Goal: Task Accomplishment & Management: Manage account settings

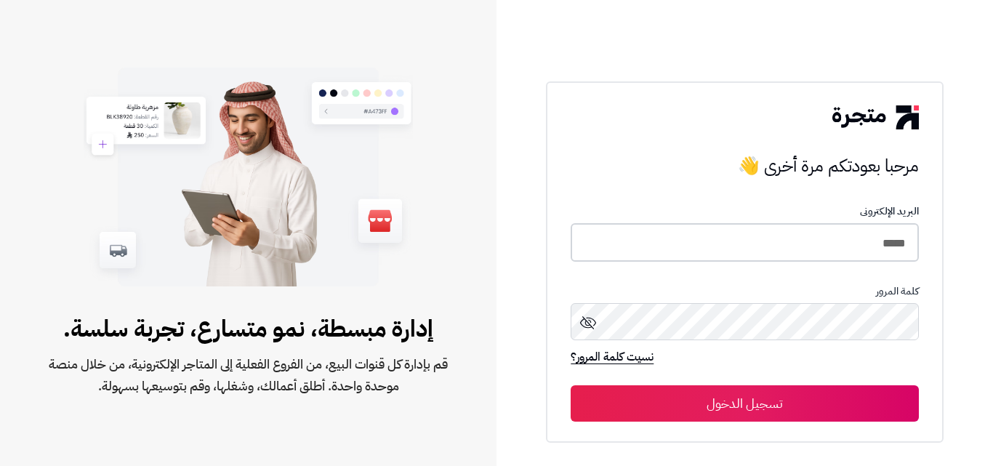
click at [884, 238] on input "*****" at bounding box center [745, 242] width 348 height 39
type input "*****"
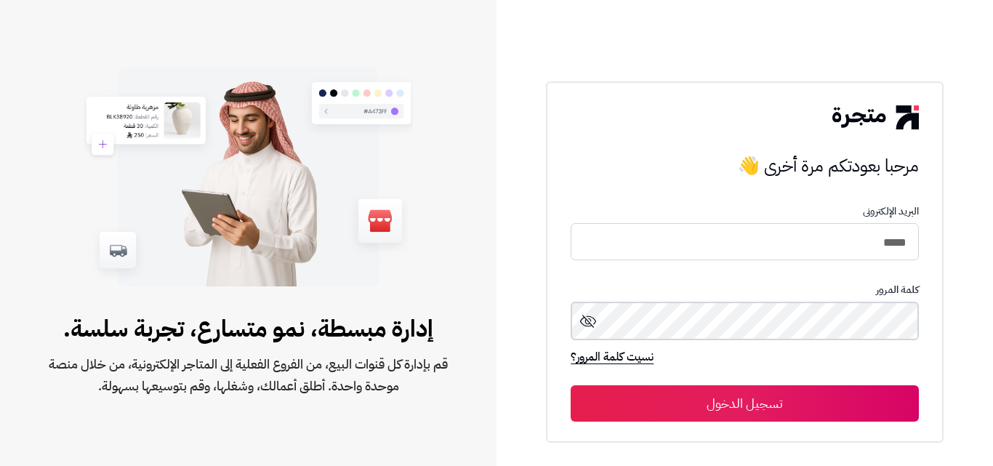
click at [571, 385] on button "تسجيل الدخول" at bounding box center [745, 403] width 348 height 36
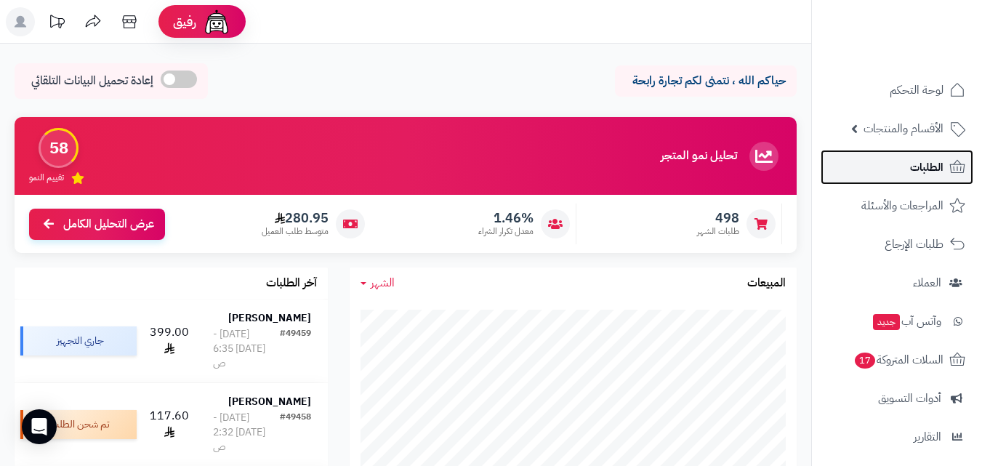
click at [914, 172] on span "الطلبات" at bounding box center [926, 167] width 33 height 20
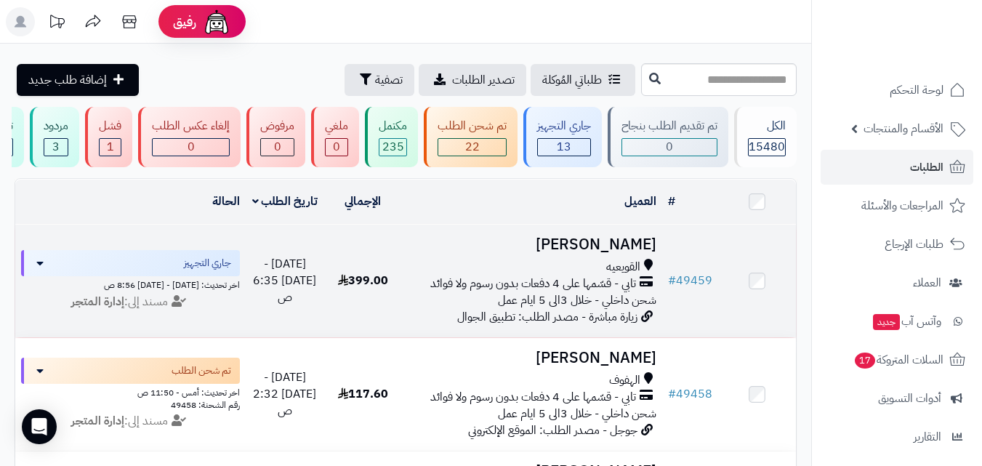
click at [607, 276] on span "القويعيه" at bounding box center [623, 267] width 34 height 17
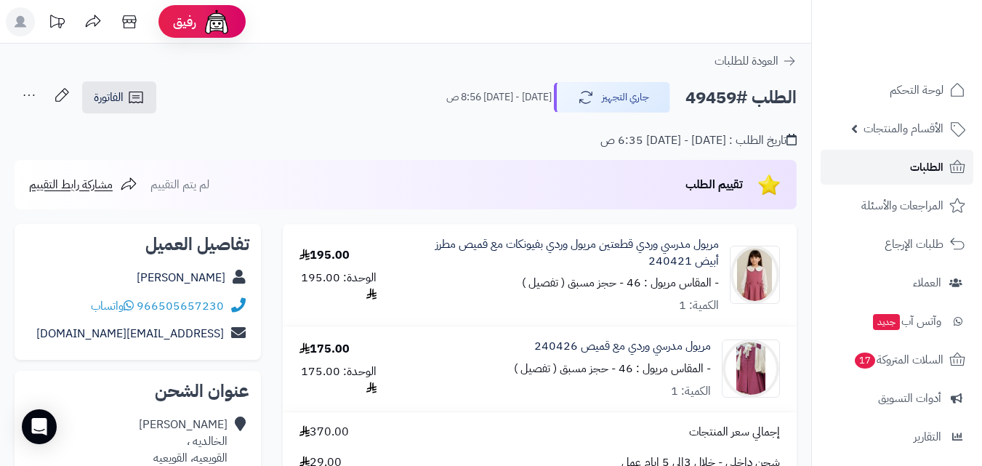
click at [955, 167] on icon at bounding box center [957, 167] width 17 height 17
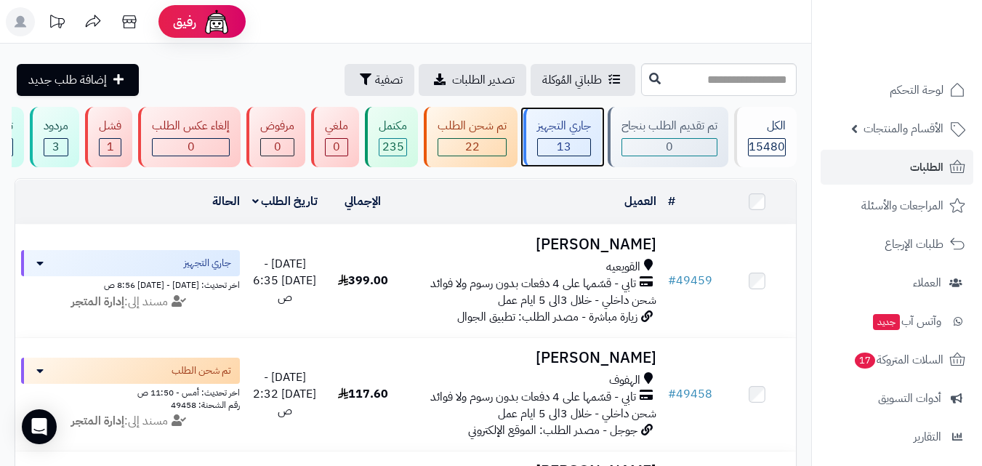
click at [556, 140] on div "13" at bounding box center [564, 147] width 52 height 17
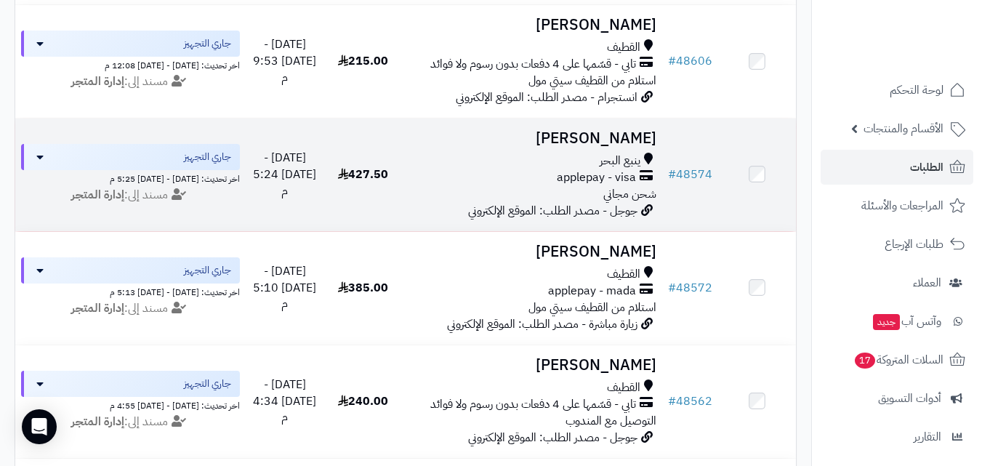
scroll to position [1382, 0]
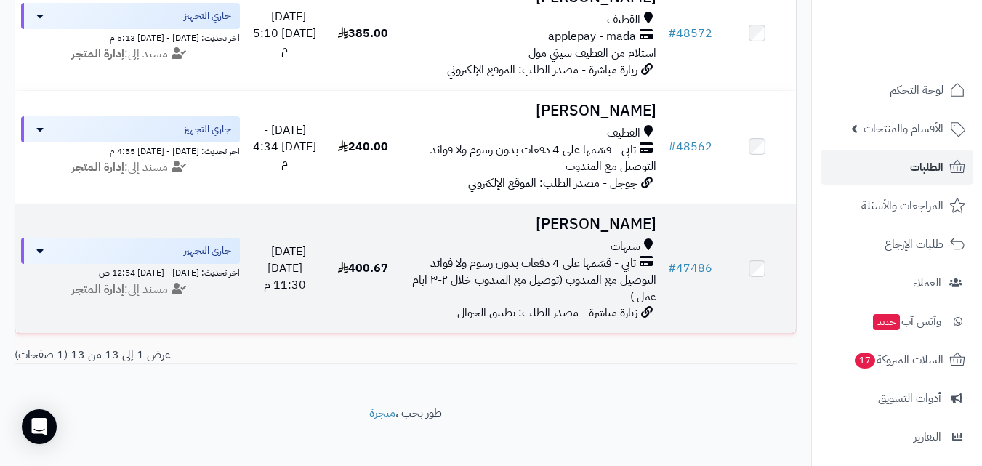
click at [622, 284] on span "التوصيل مع المندوب (توصيل مع المندوب خلال ٢-٣ ايام عمل )" at bounding box center [534, 288] width 244 height 34
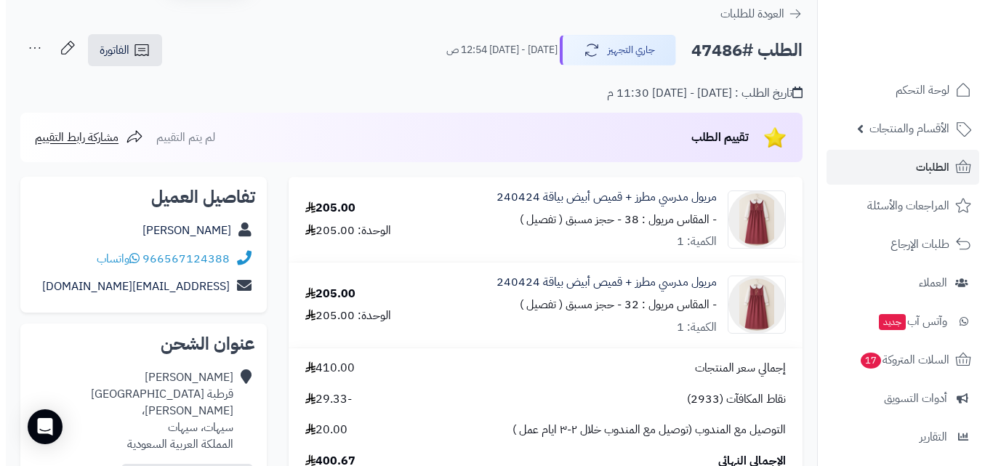
scroll to position [73, 0]
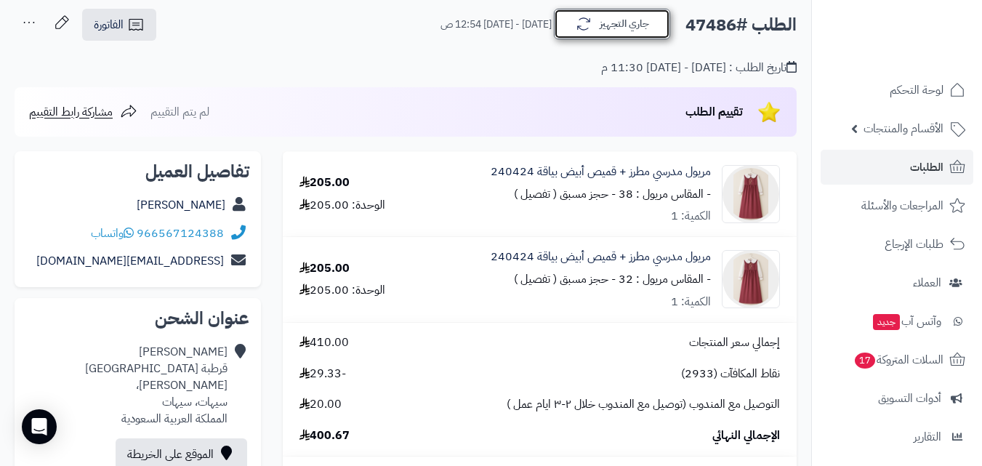
click at [657, 25] on button "جاري التجهيز" at bounding box center [612, 24] width 116 height 31
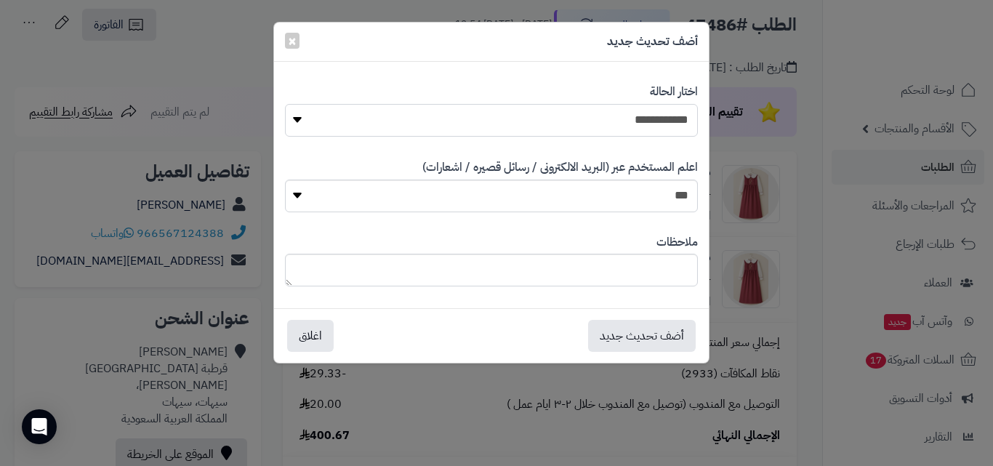
click at [672, 112] on select "**********" at bounding box center [491, 120] width 413 height 33
select select "*"
click at [285, 104] on select "**********" at bounding box center [491, 120] width 413 height 33
click at [662, 349] on button "أضف تحديث جديد" at bounding box center [642, 335] width 108 height 32
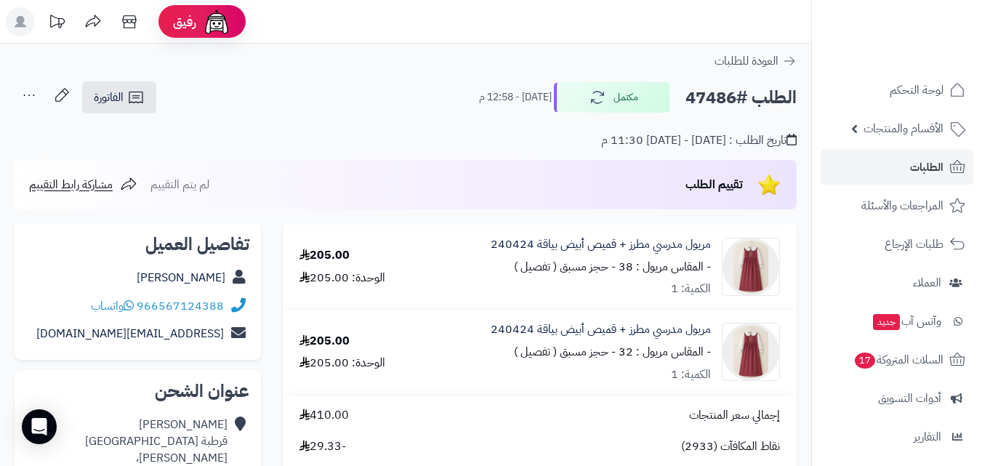
scroll to position [73, 0]
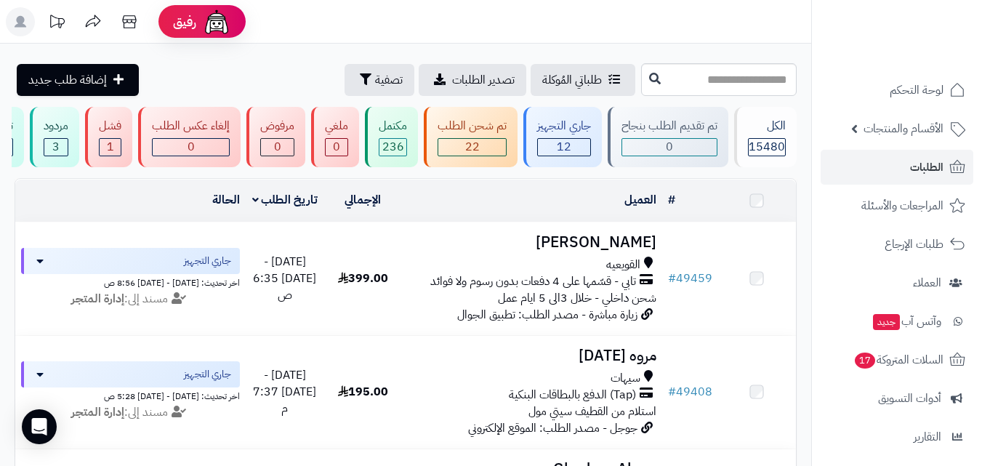
scroll to position [1283, 0]
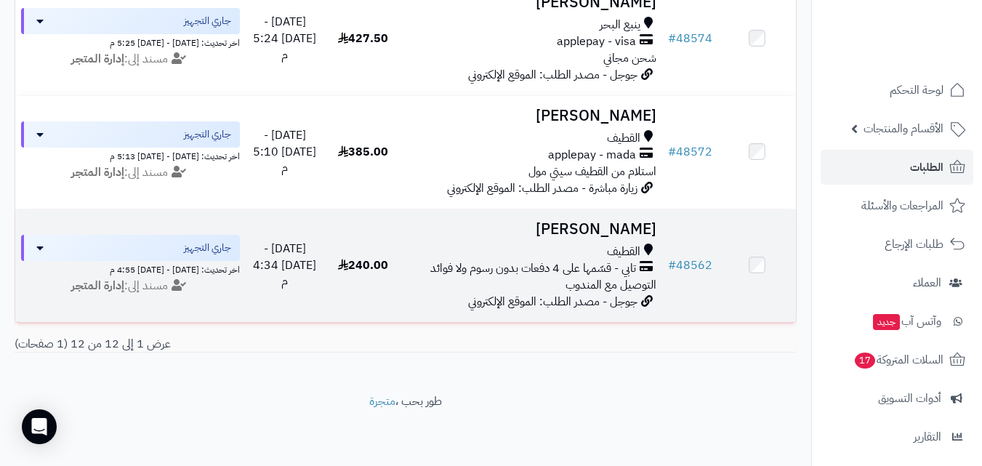
click at [571, 260] on span "تابي - قسّمها على 4 دفعات بدون رسوم ولا فوائد" at bounding box center [533, 268] width 206 height 17
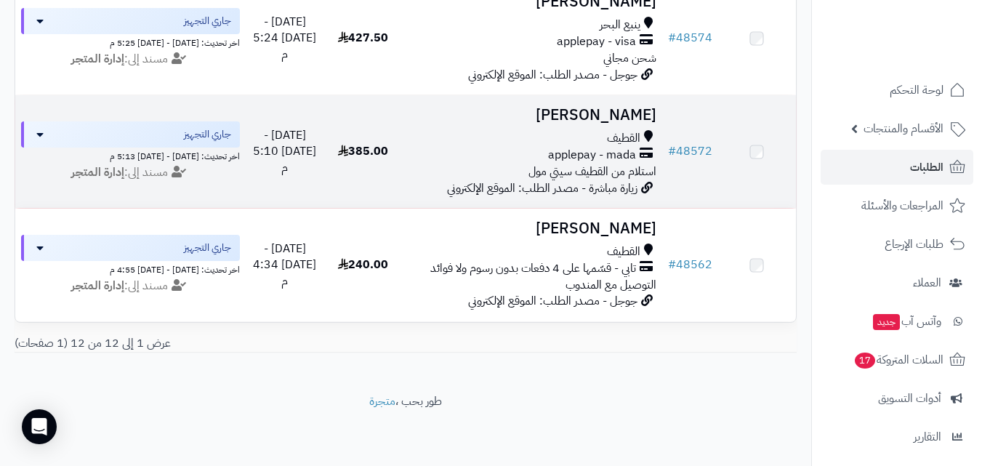
scroll to position [1283, 0]
click at [607, 148] on span "applepay - mada" at bounding box center [592, 155] width 88 height 17
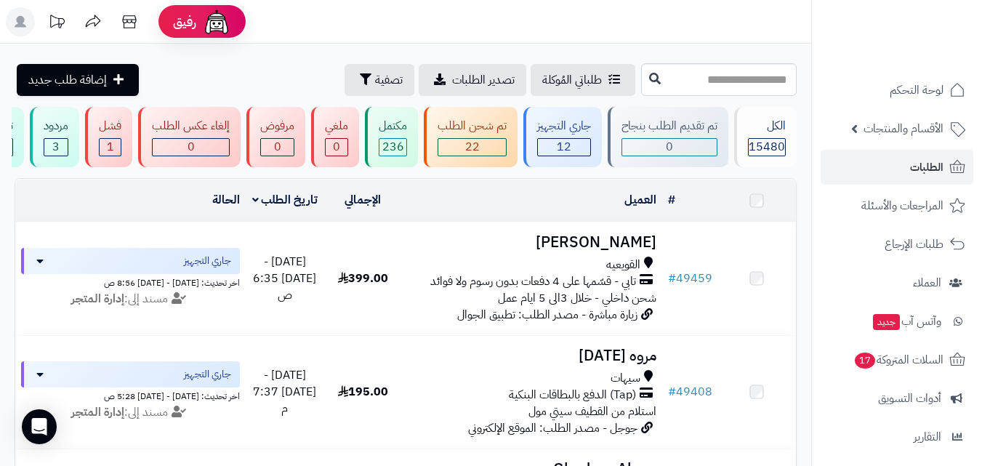
scroll to position [1283, 0]
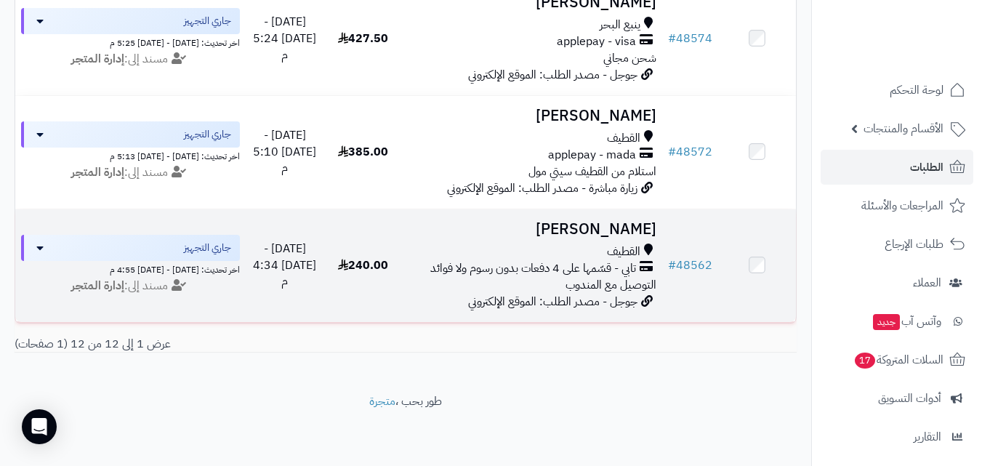
click at [545, 221] on h3 "[PERSON_NAME]" at bounding box center [532, 229] width 249 height 17
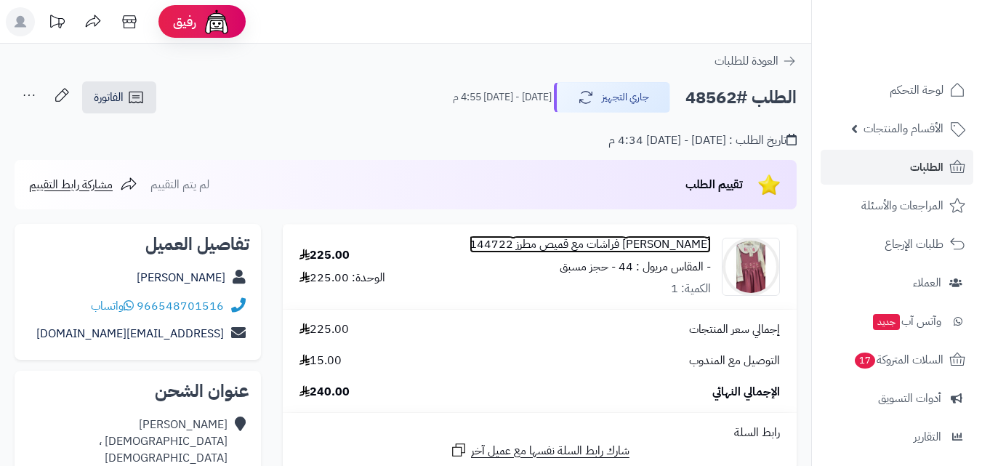
click at [640, 244] on link "[PERSON_NAME] فراشات مع قميص مطرز 144722" at bounding box center [590, 244] width 241 height 17
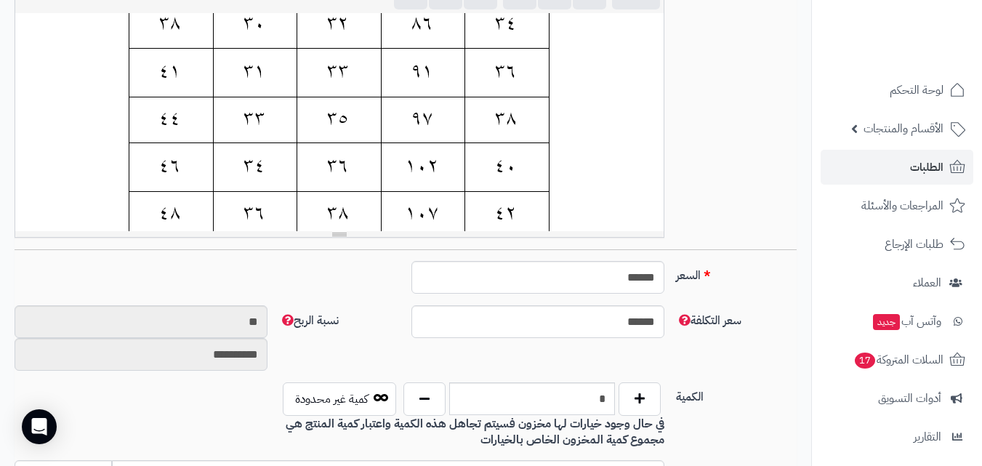
scroll to position [218, 0]
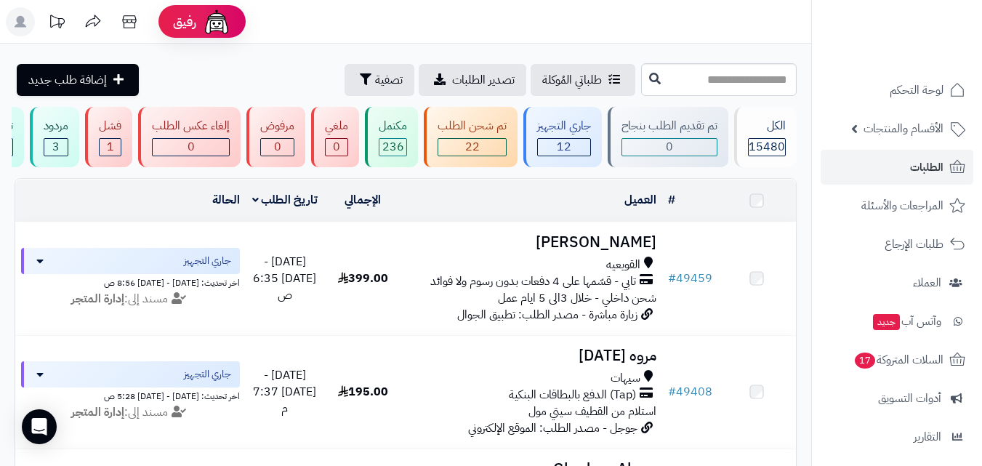
scroll to position [1283, 0]
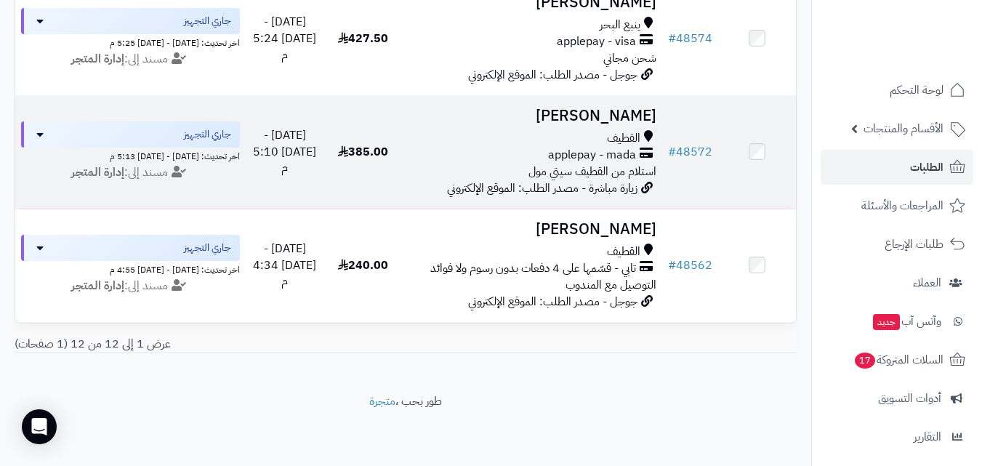
click at [641, 111] on h3 "[PERSON_NAME]" at bounding box center [532, 116] width 249 height 17
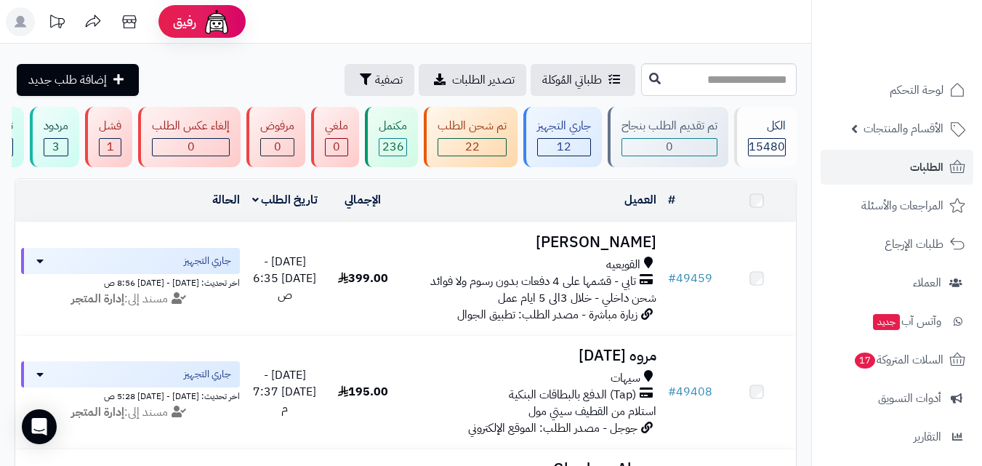
scroll to position [1064, 0]
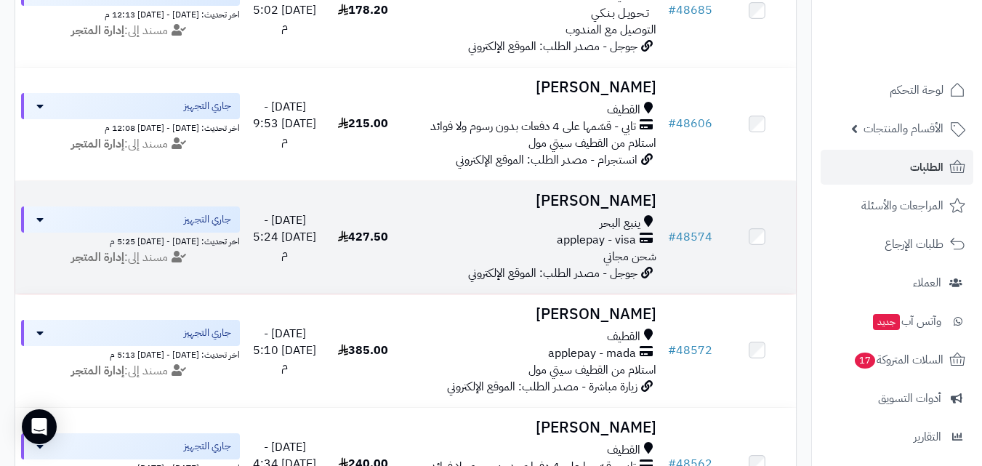
click at [646, 232] on icon at bounding box center [648, 223] width 9 height 17
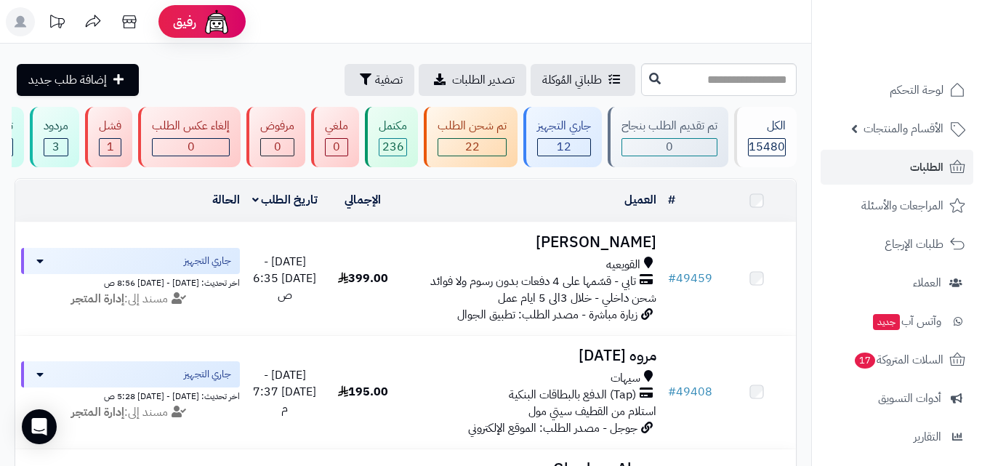
scroll to position [1064, 0]
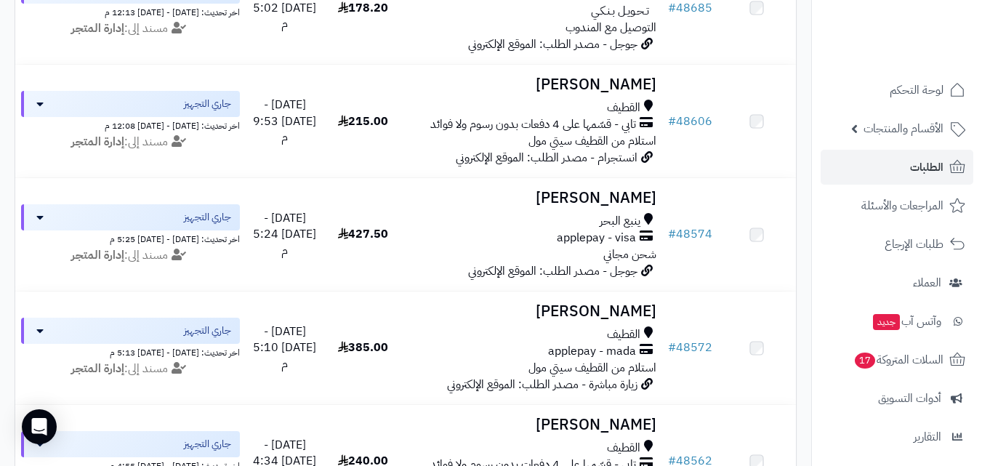
click at [628, 107] on td "حميد الشاخوري القطيف تابي - قسّمها على 4 دفعات بدون رسوم ولا فوائد استلام من ال…" at bounding box center [532, 121] width 260 height 113
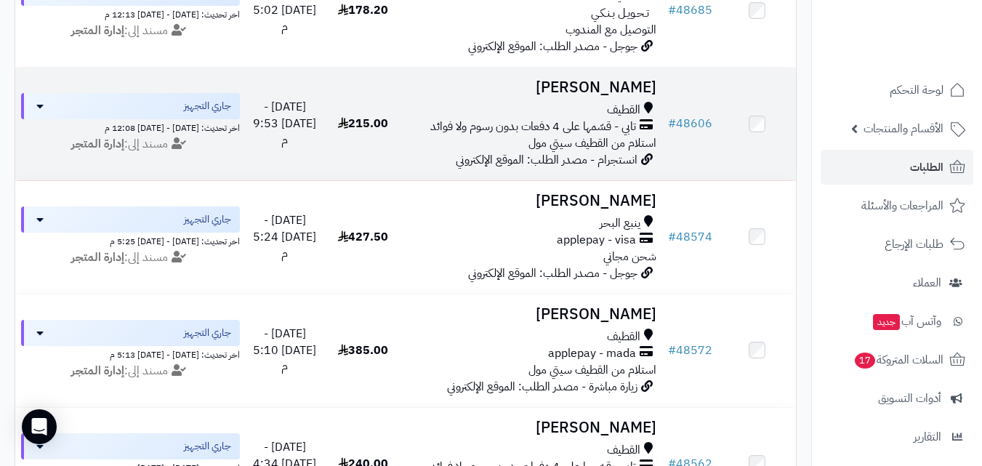
click at [654, 96] on h3 "حميد الشاخوري" at bounding box center [532, 87] width 249 height 17
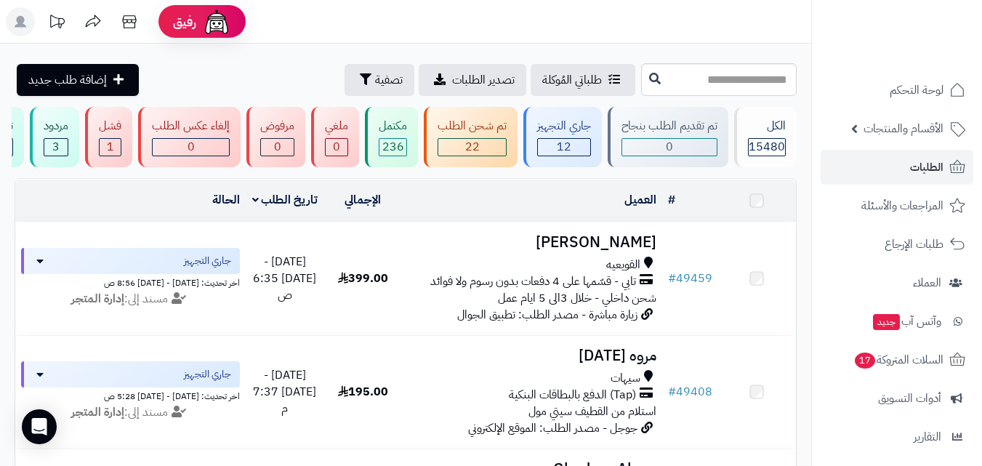
scroll to position [846, 0]
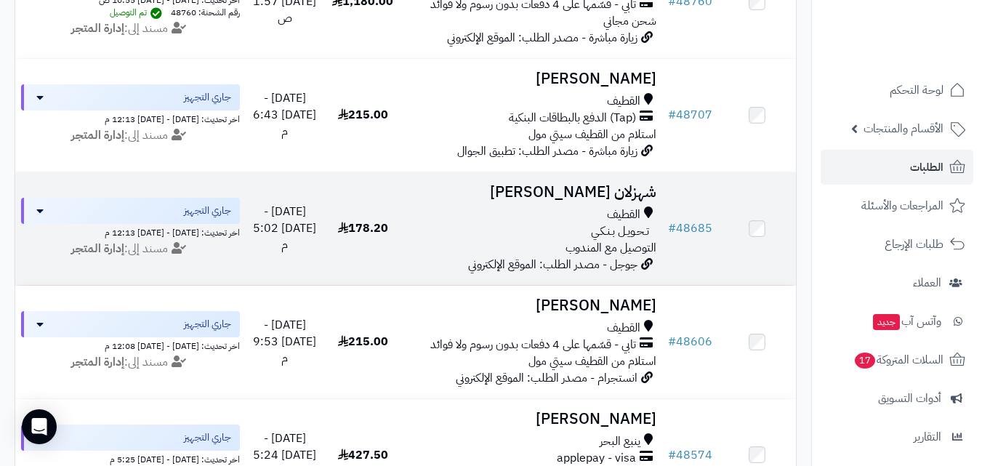
click at [641, 199] on h3 "شهزلان [PERSON_NAME]" at bounding box center [532, 192] width 249 height 17
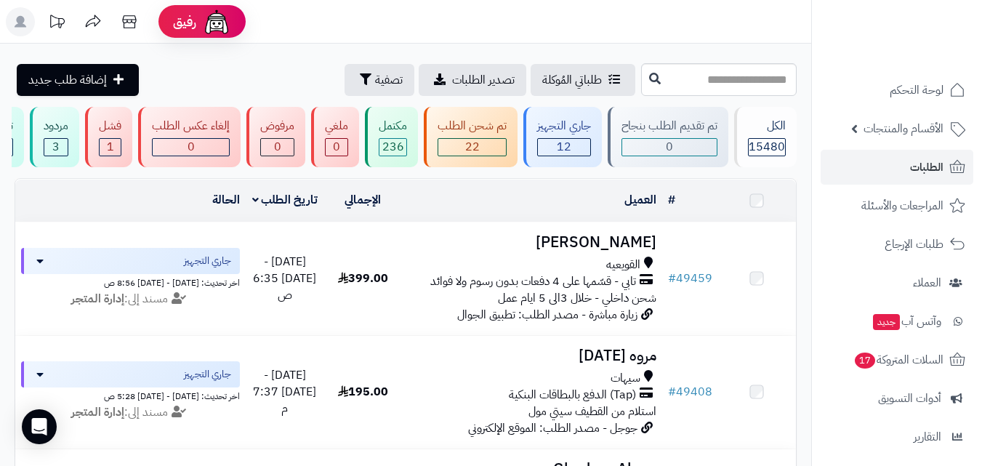
scroll to position [701, 0]
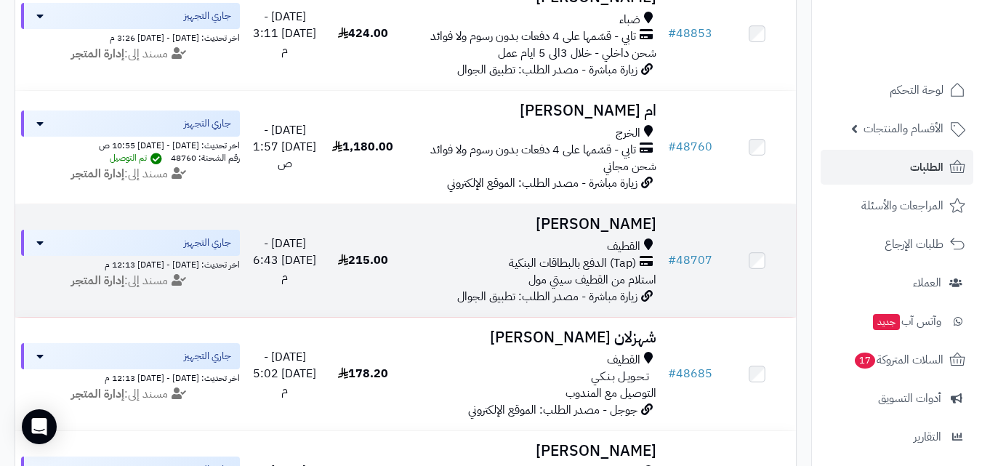
click at [590, 228] on h3 "[PERSON_NAME]" at bounding box center [532, 224] width 249 height 17
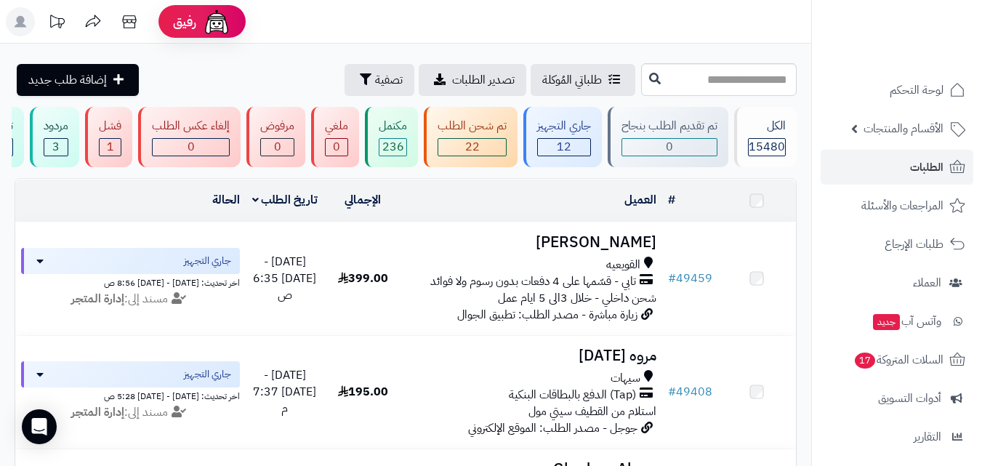
scroll to position [556, 0]
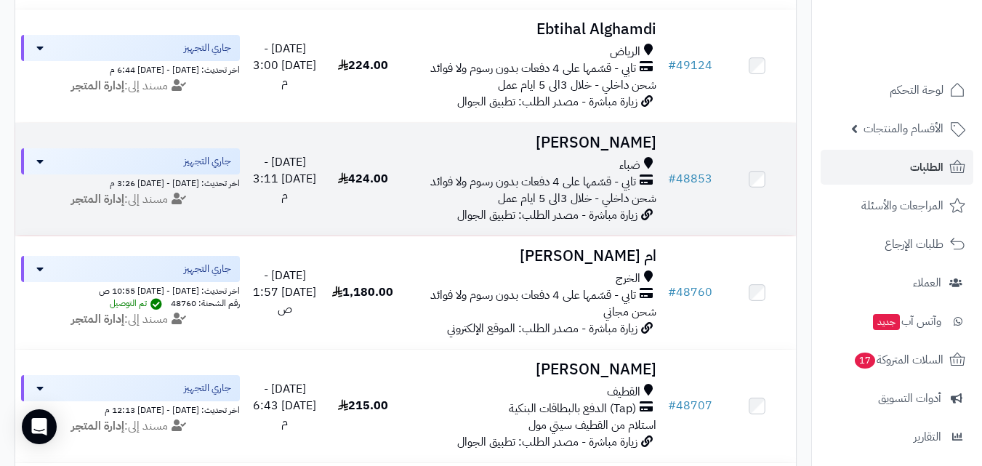
click at [630, 151] on h3 "[PERSON_NAME]" at bounding box center [532, 143] width 249 height 17
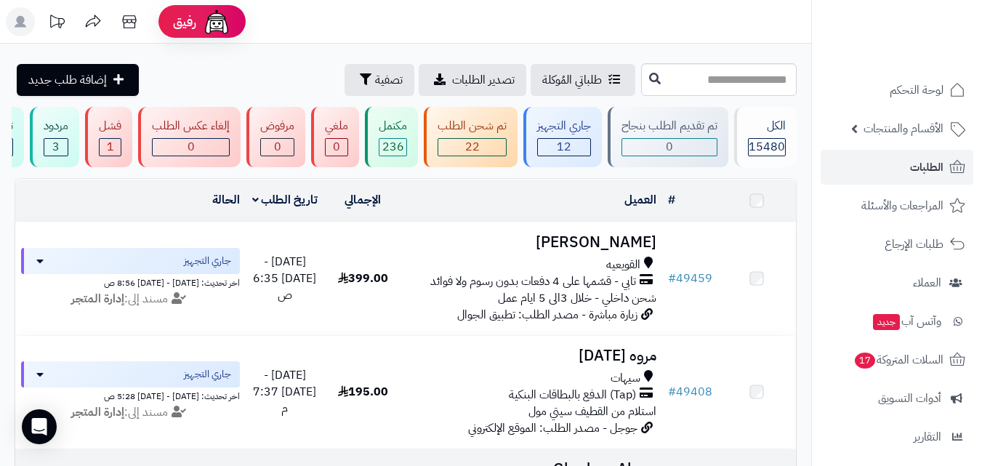
scroll to position [337, 0]
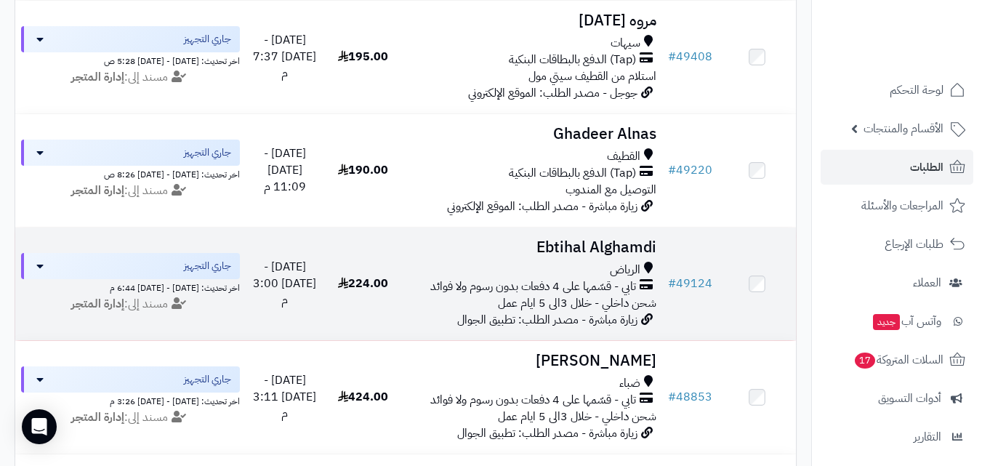
click at [614, 249] on h3 "Ebtihal Alghamdi" at bounding box center [532, 247] width 249 height 17
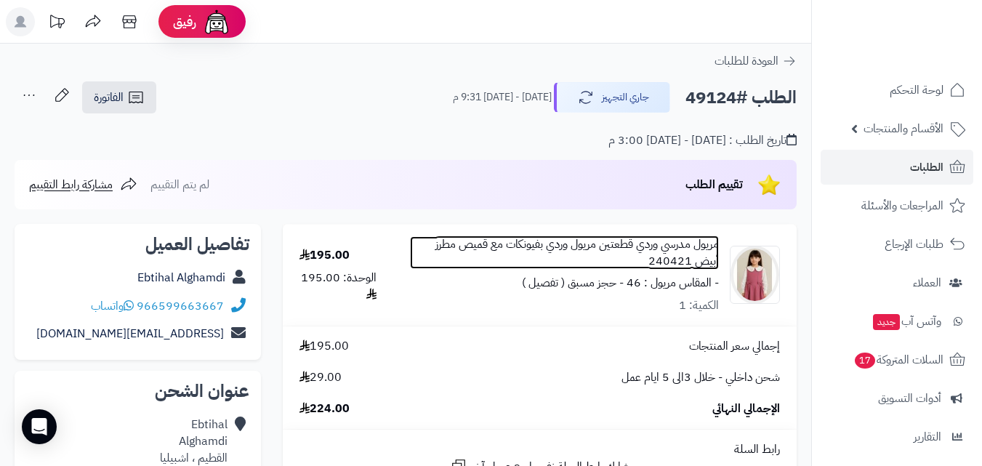
click at [619, 248] on link "مريول مدرسي وردي قطعتين مريول وردي بفيونكات مع قميص مطرز أبيض 240421" at bounding box center [564, 252] width 308 height 33
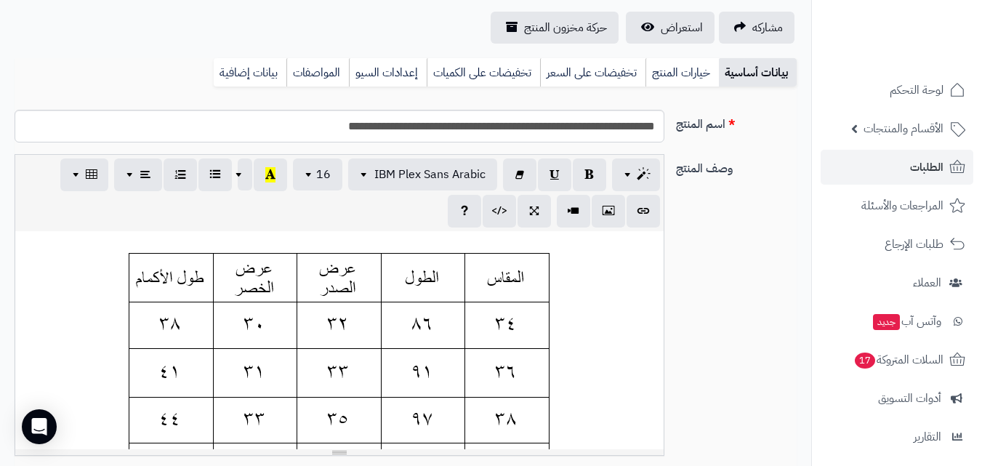
scroll to position [145, 0]
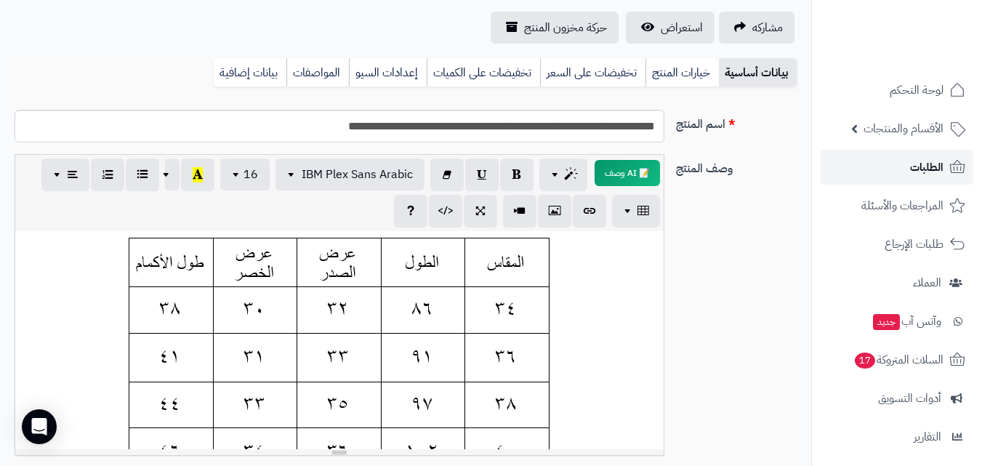
click at [899, 165] on link "الطلبات" at bounding box center [897, 167] width 153 height 35
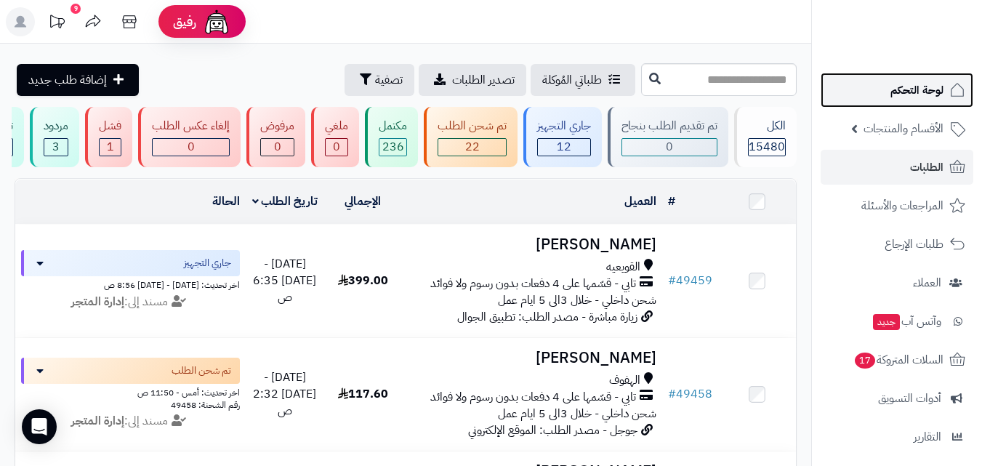
click at [882, 102] on link "لوحة التحكم" at bounding box center [897, 90] width 153 height 35
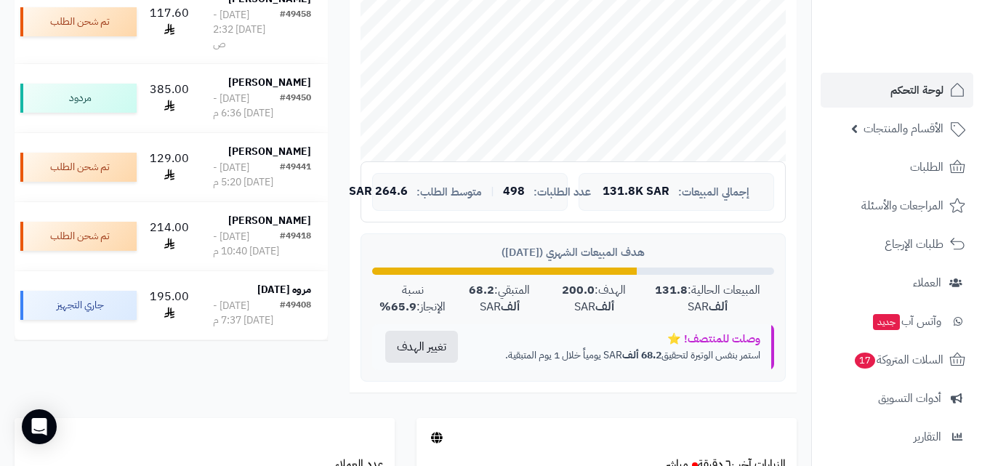
scroll to position [436, 0]
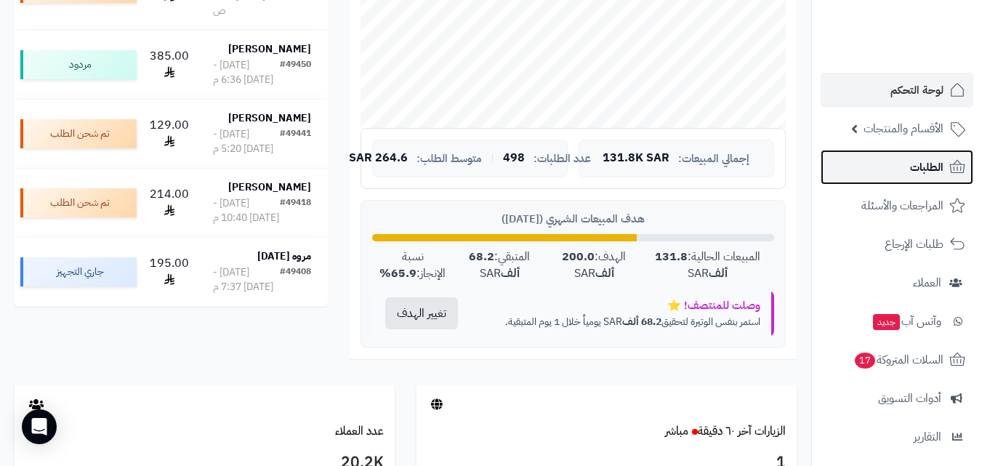
click at [928, 177] on link "الطلبات" at bounding box center [897, 167] width 153 height 35
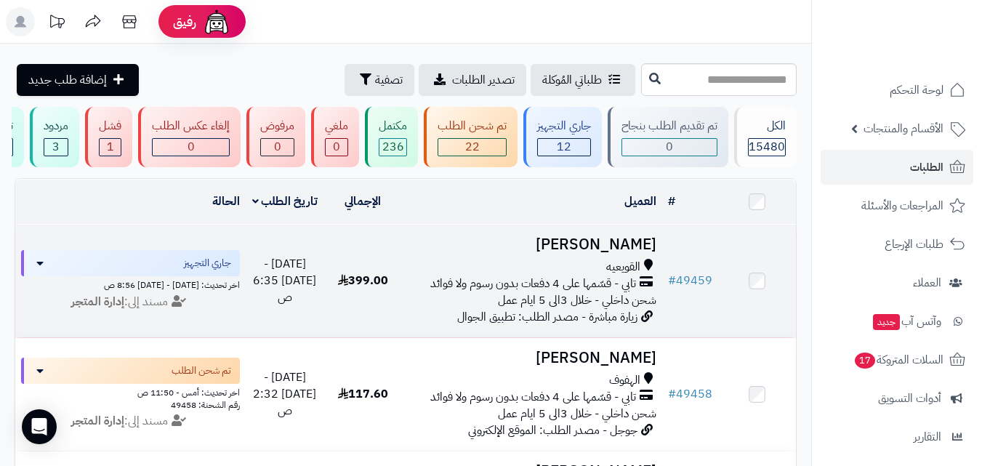
click at [623, 253] on h3 "[PERSON_NAME]" at bounding box center [532, 244] width 249 height 17
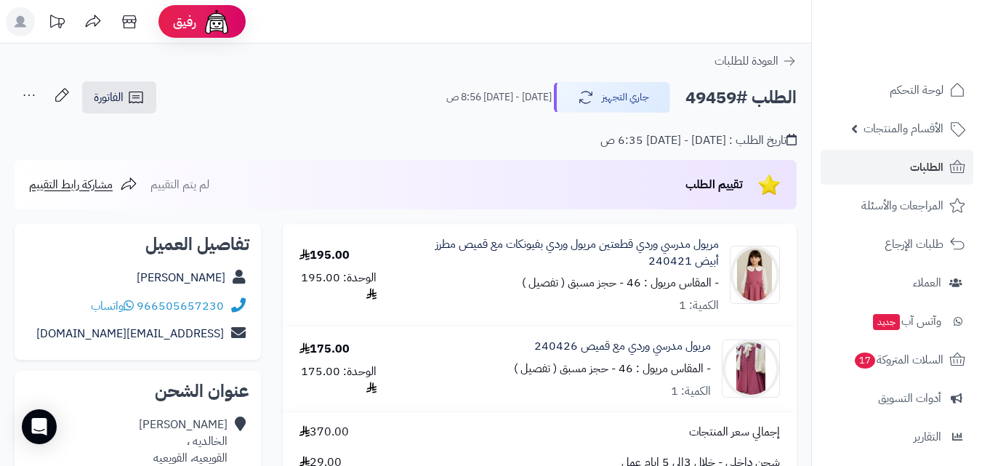
click at [17, 15] on rect at bounding box center [20, 21] width 29 height 29
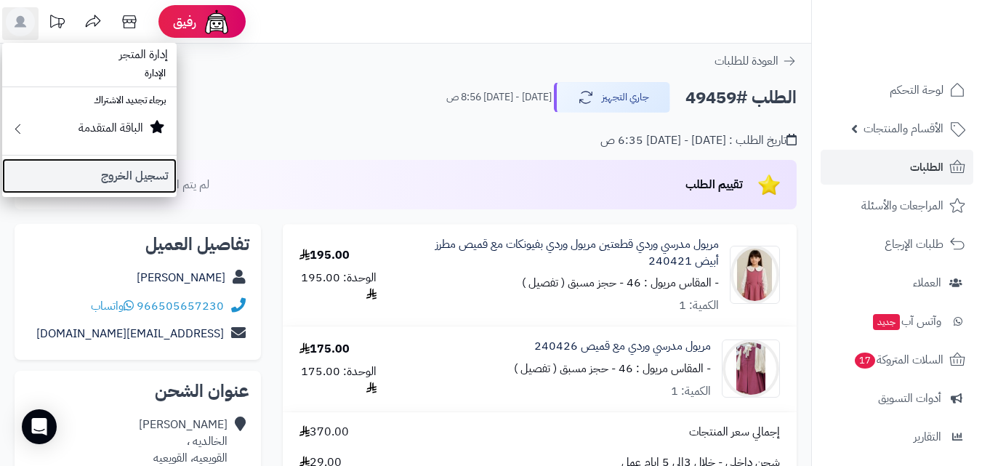
click at [41, 182] on link "تسجيل الخروج" at bounding box center [89, 176] width 175 height 35
